Goal: Navigation & Orientation: Find specific page/section

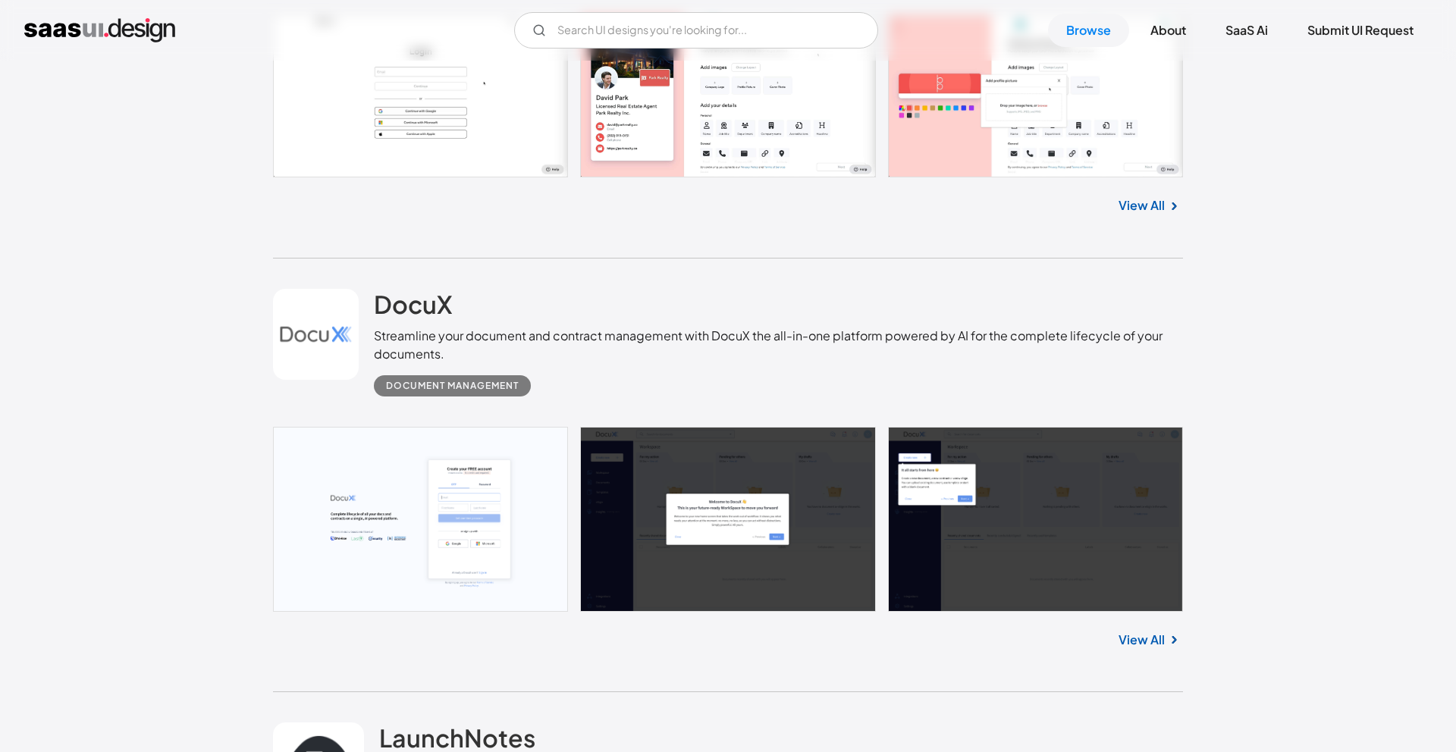
scroll to position [18687, 0]
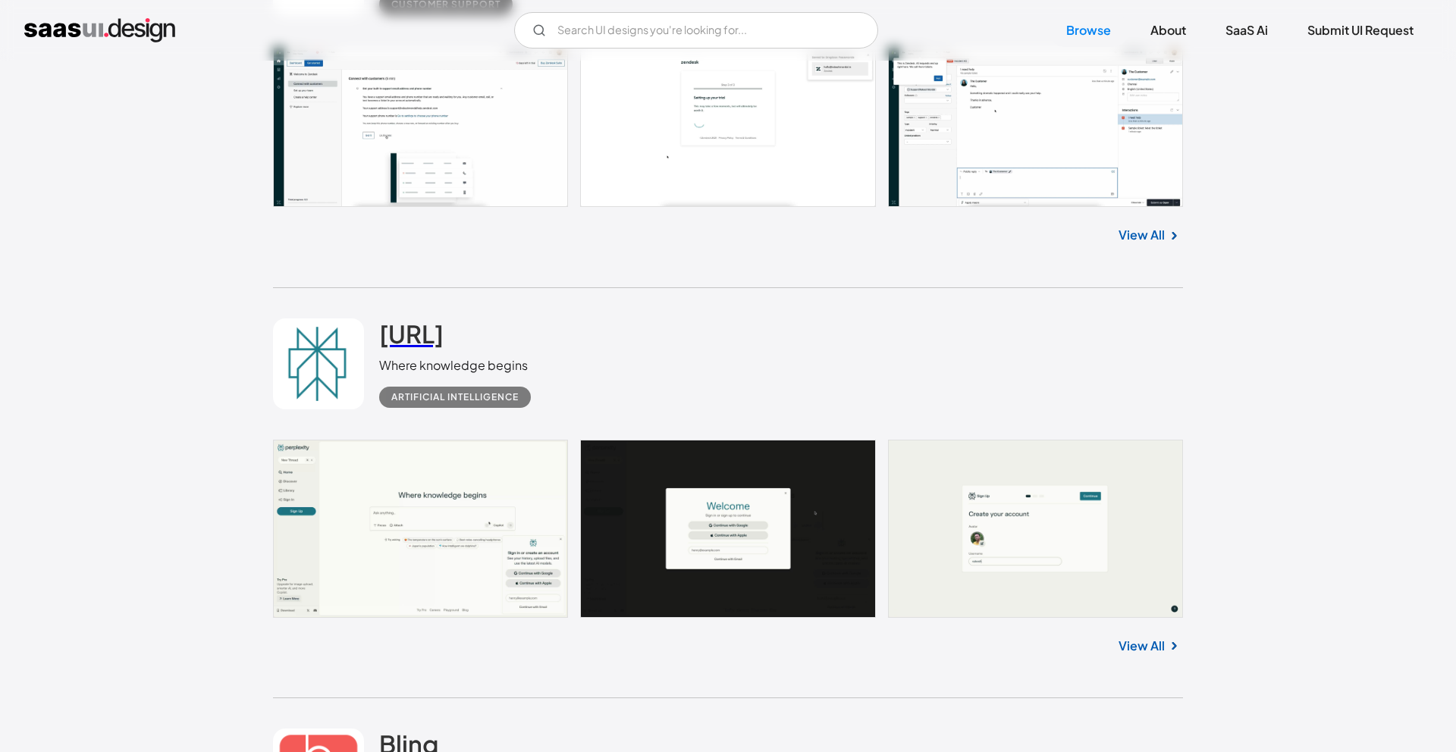
click at [444, 349] on h2 "[URL]" at bounding box center [411, 334] width 64 height 30
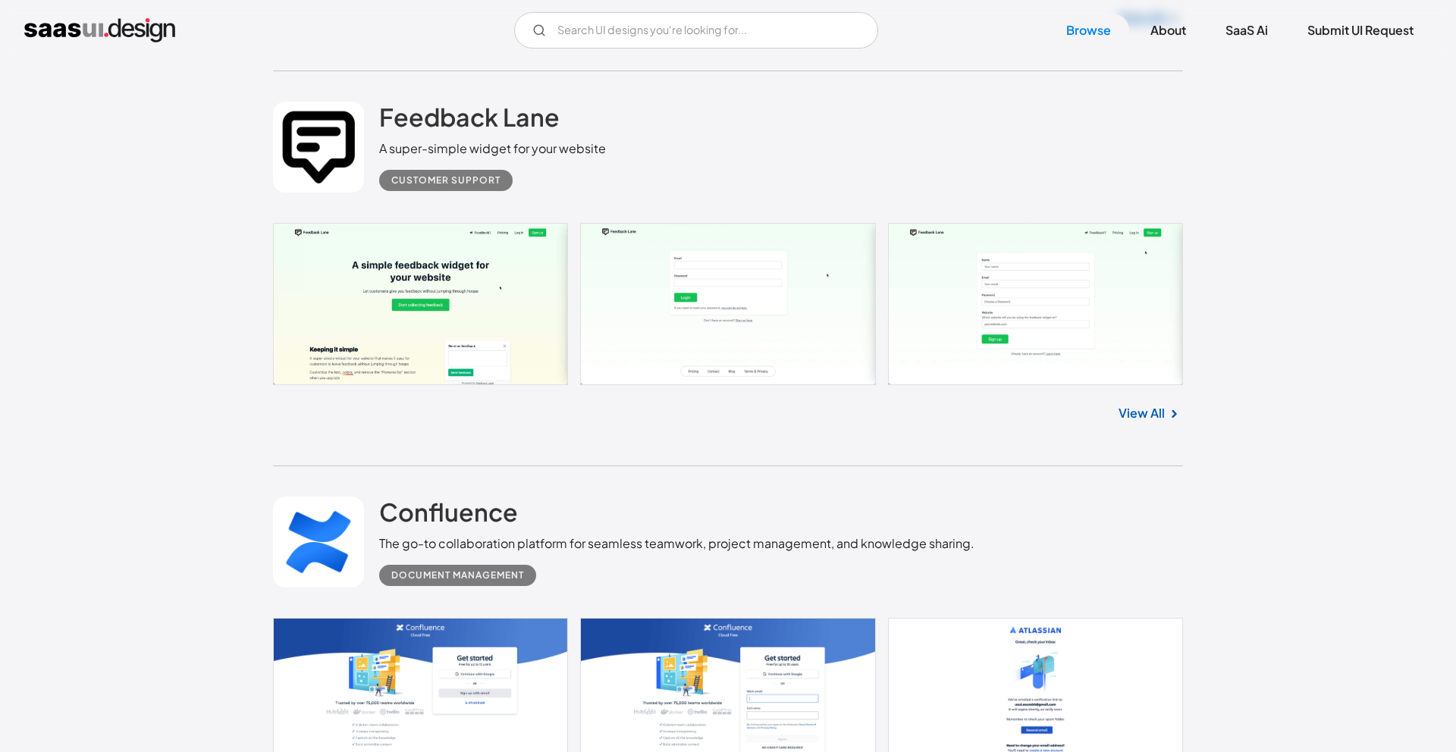
scroll to position [16999, 0]
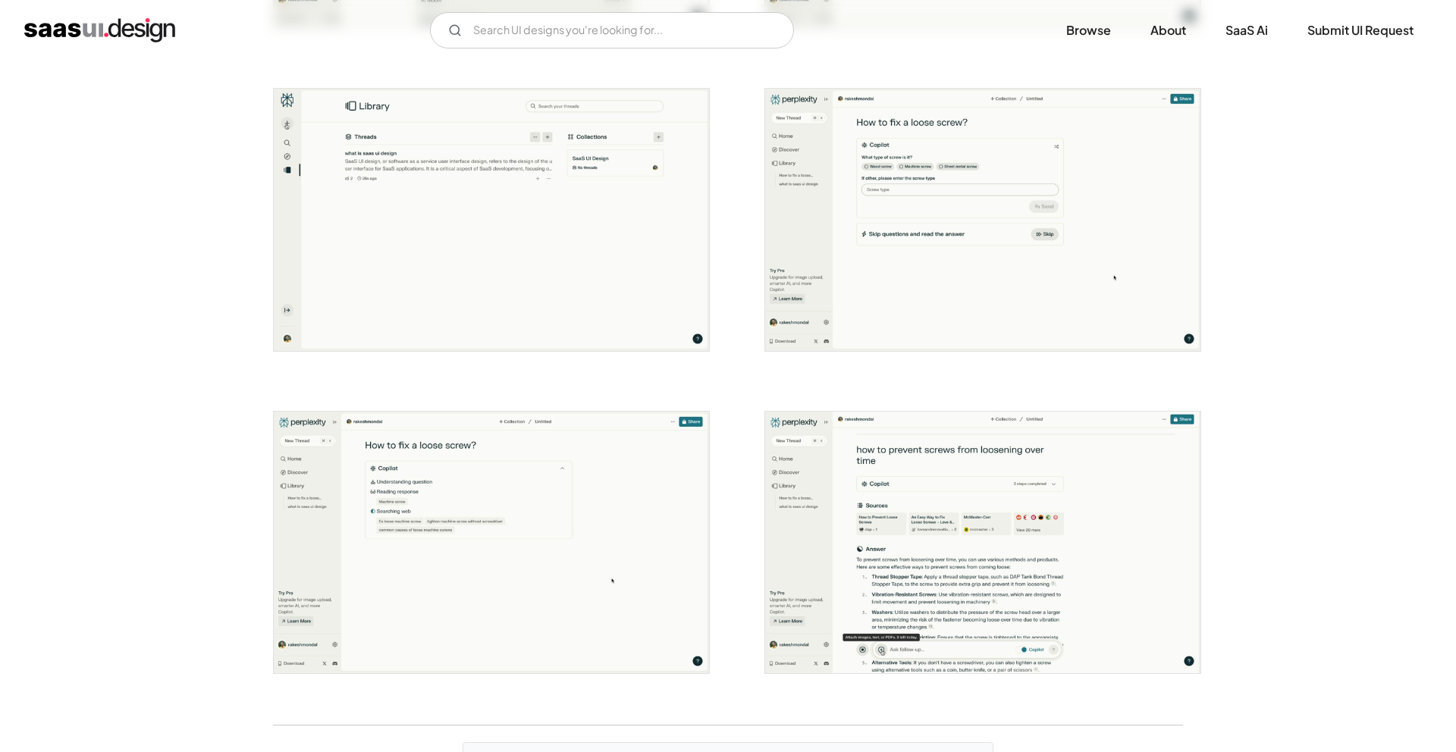
scroll to position [2991, 0]
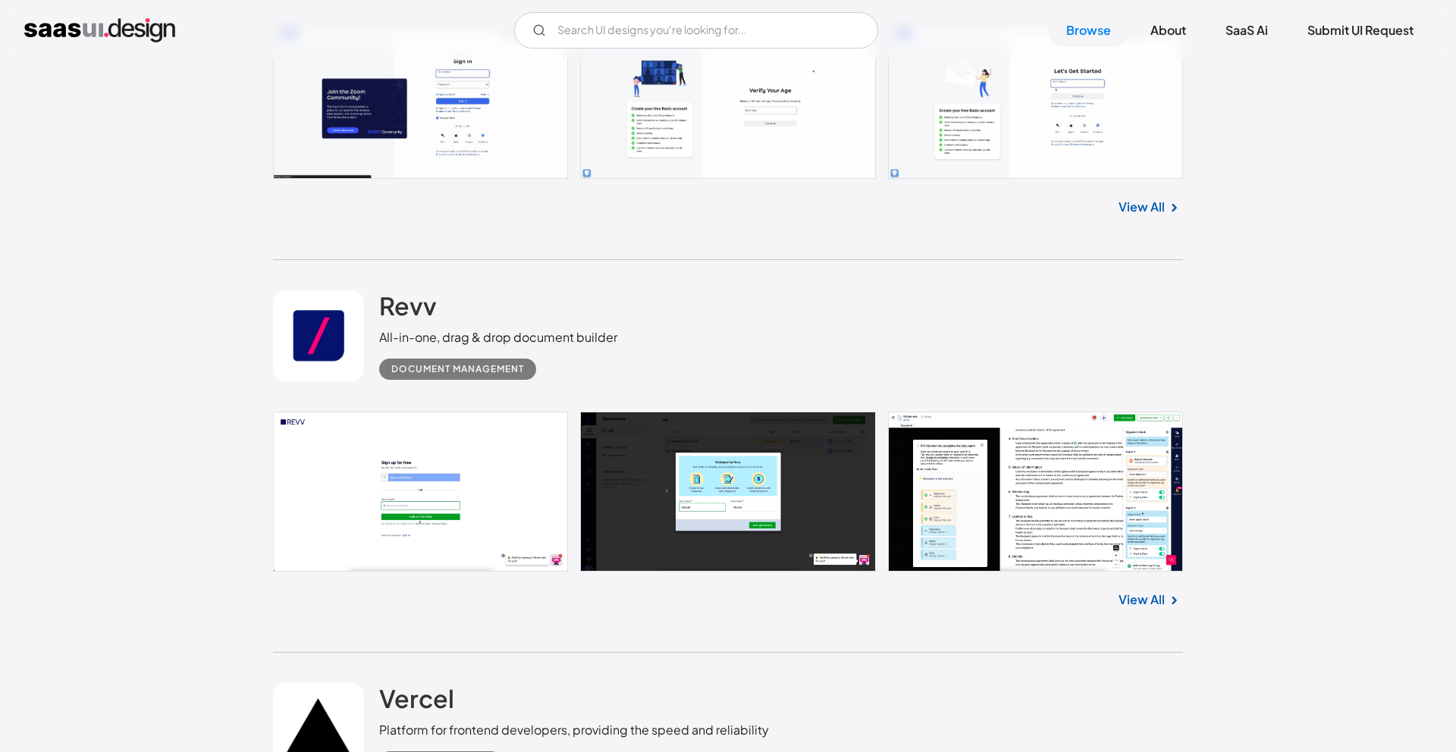
scroll to position [11964, 0]
